Goal: Information Seeking & Learning: Learn about a topic

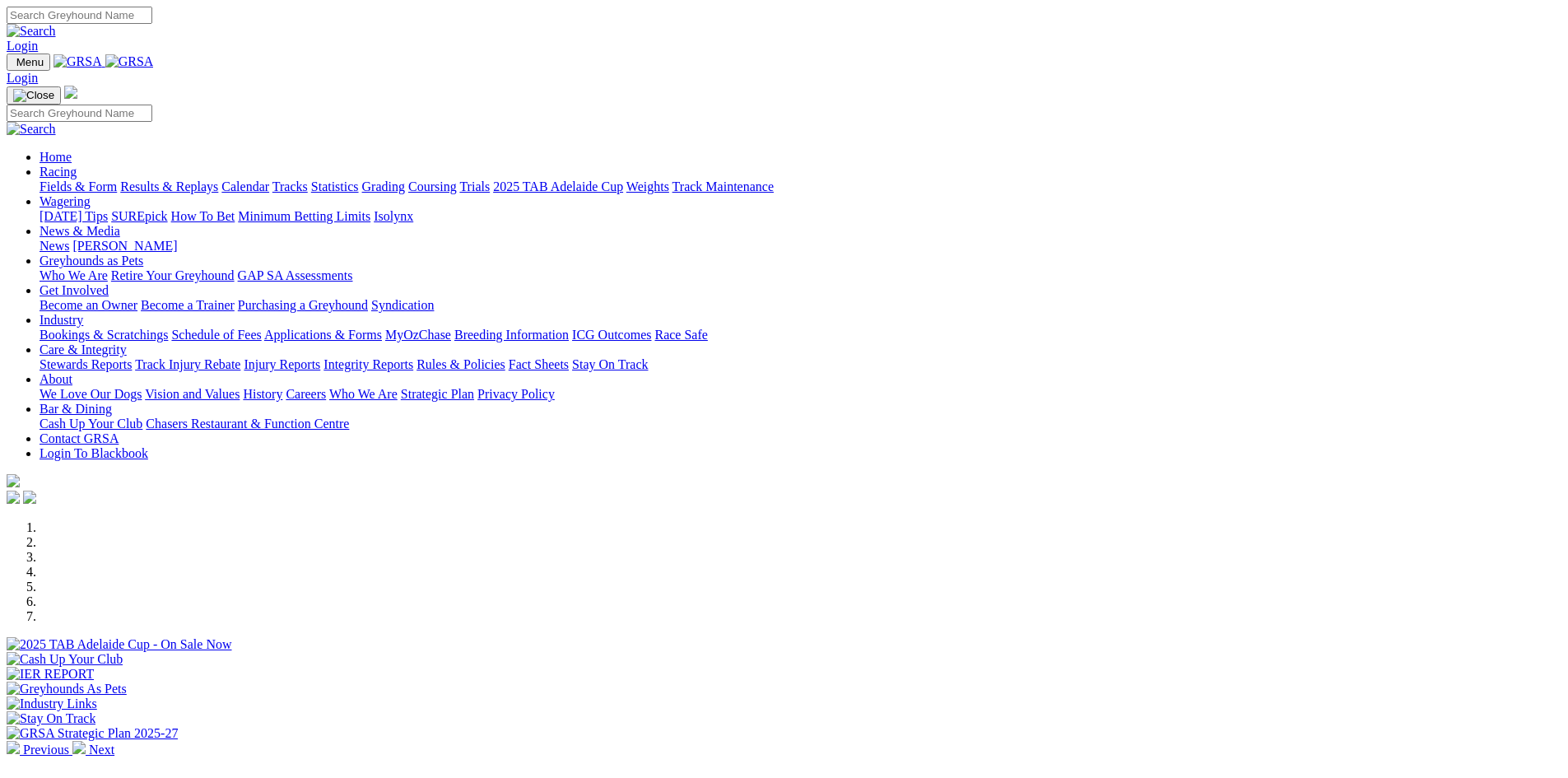
click at [77, 164] on link "Racing" at bounding box center [57, 171] width 37 height 14
click at [218, 179] on link "Results & Replays" at bounding box center [169, 186] width 98 height 14
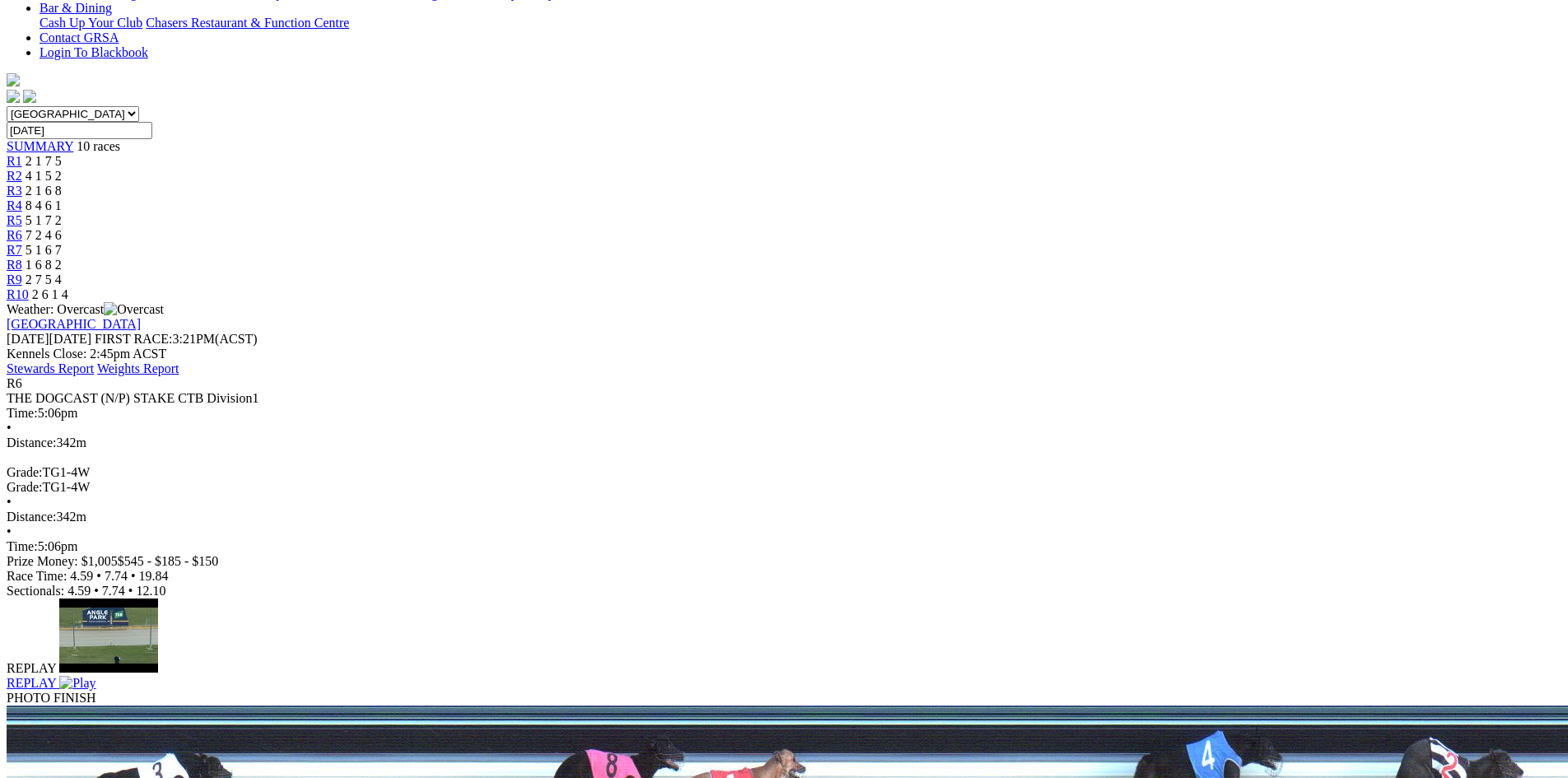
scroll to position [247, 0]
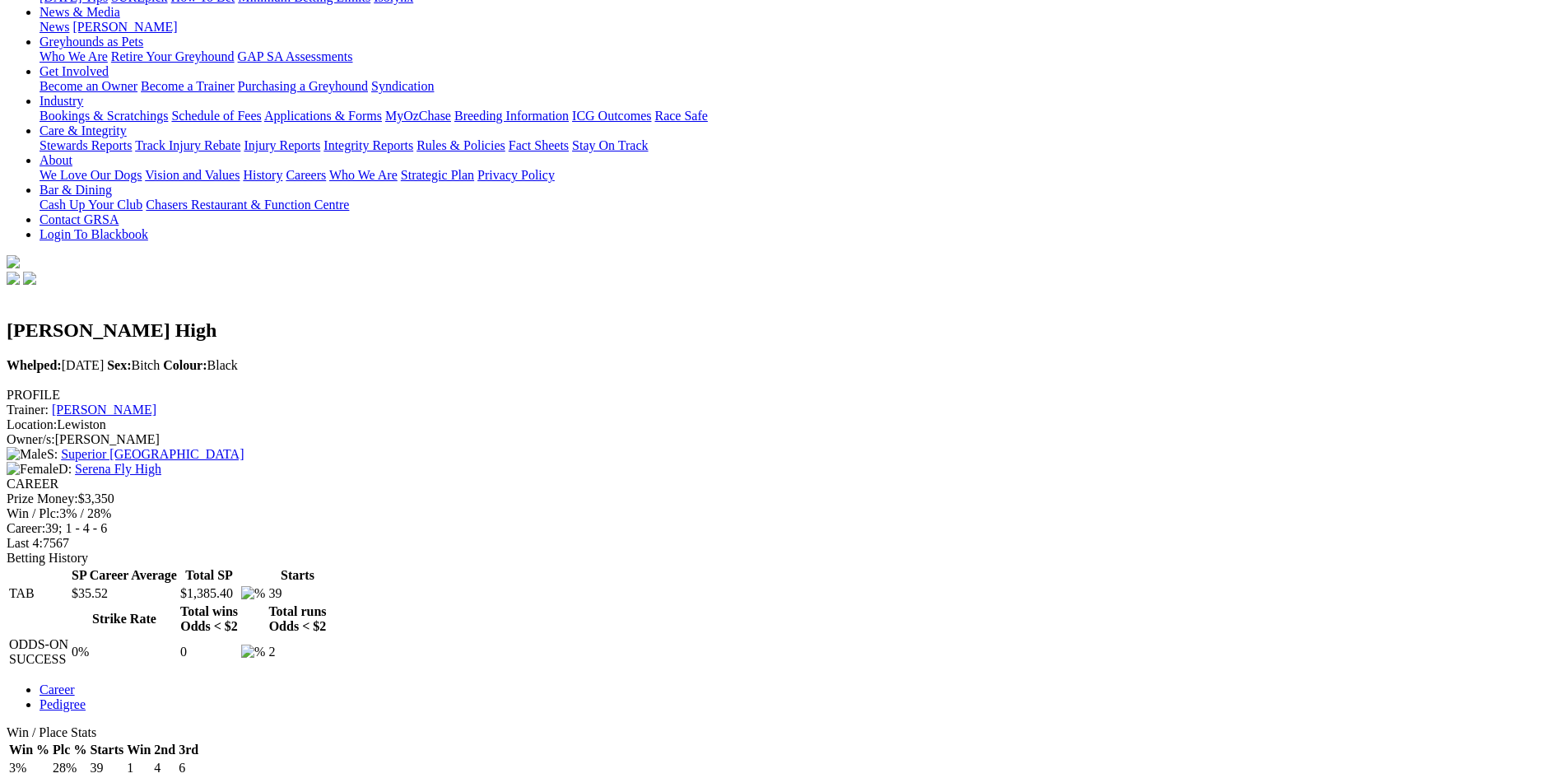
scroll to position [83, 0]
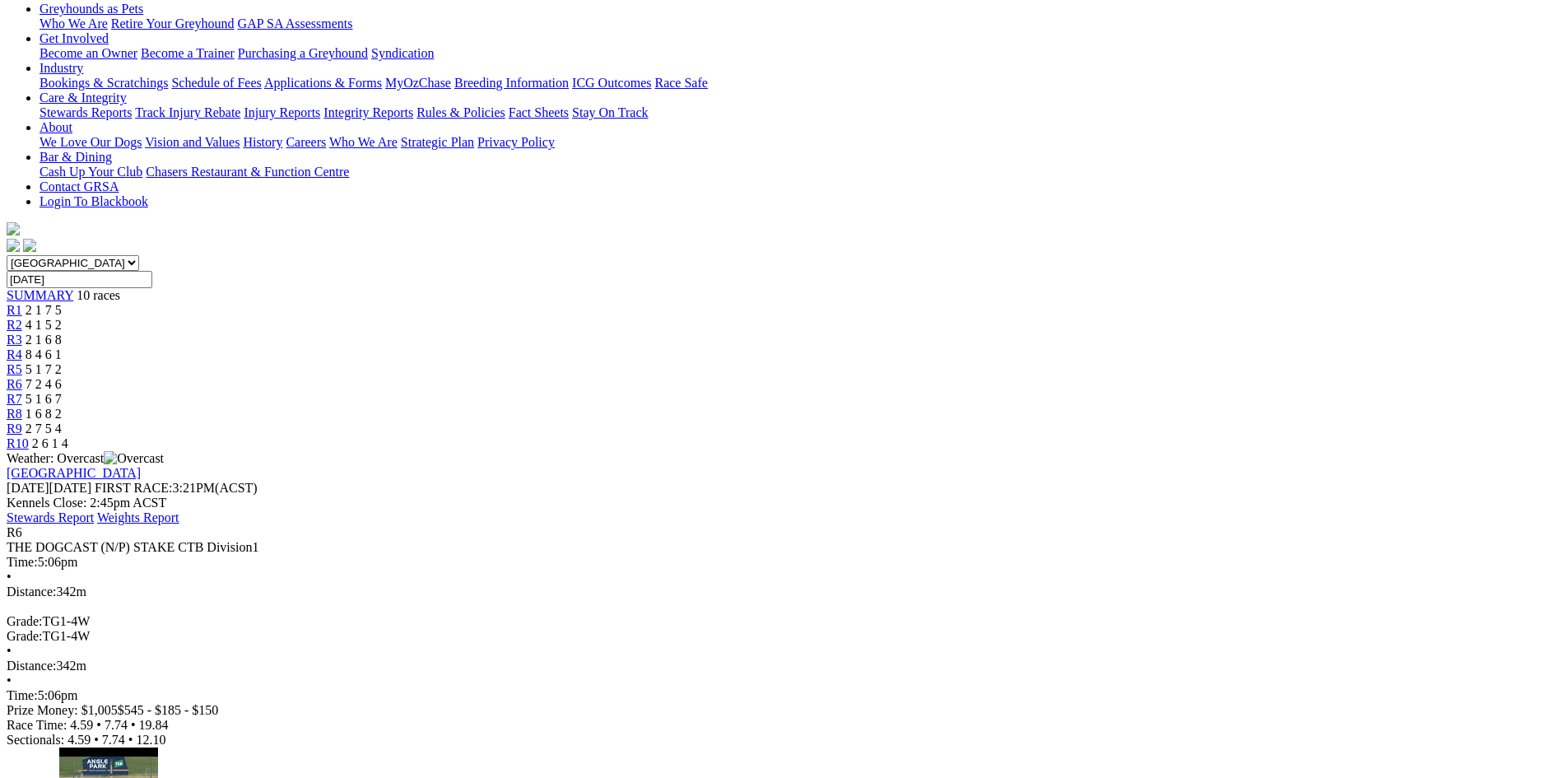
scroll to position [411, 0]
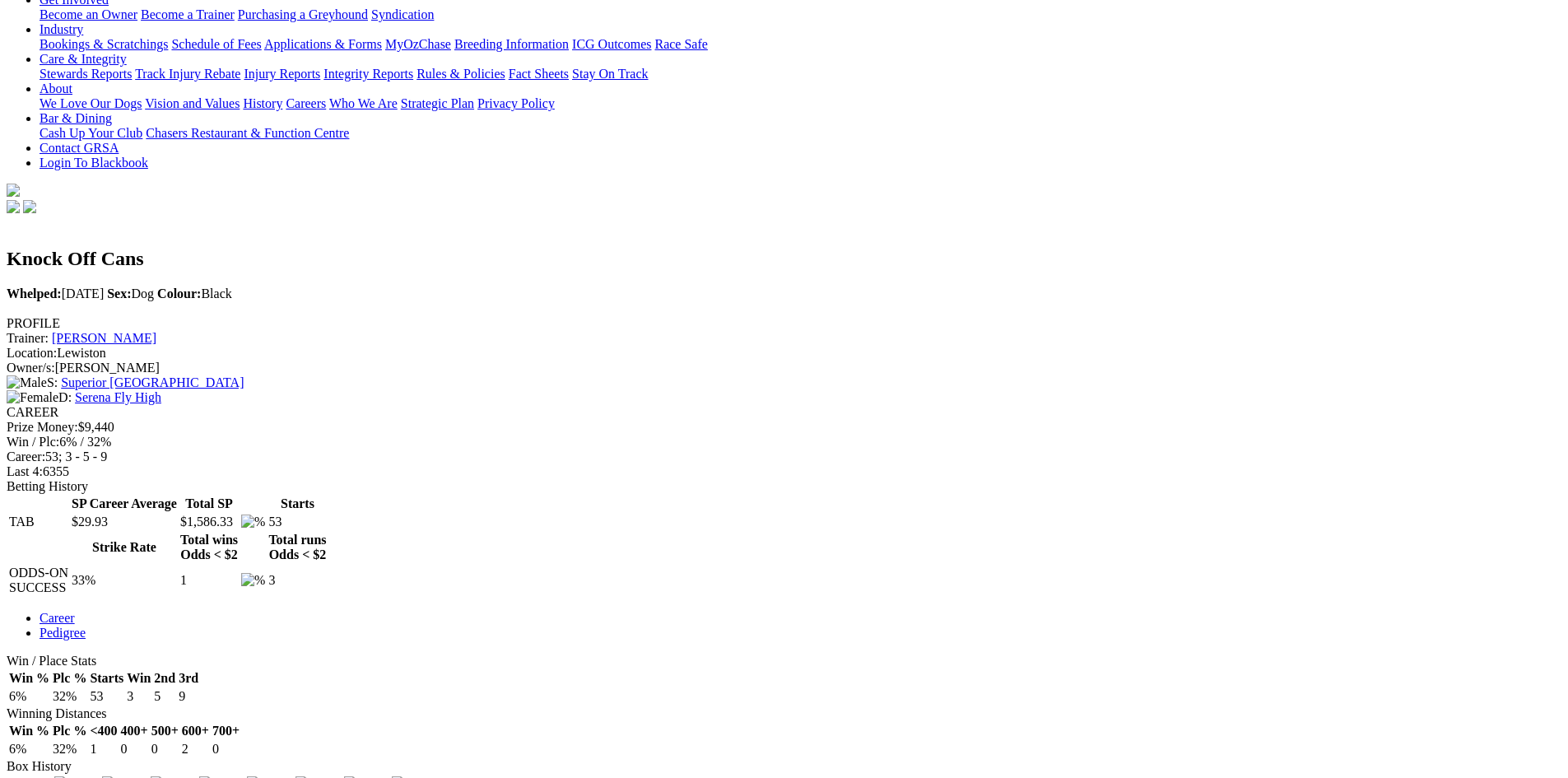
scroll to position [83, 0]
